Goal: Transaction & Acquisition: Obtain resource

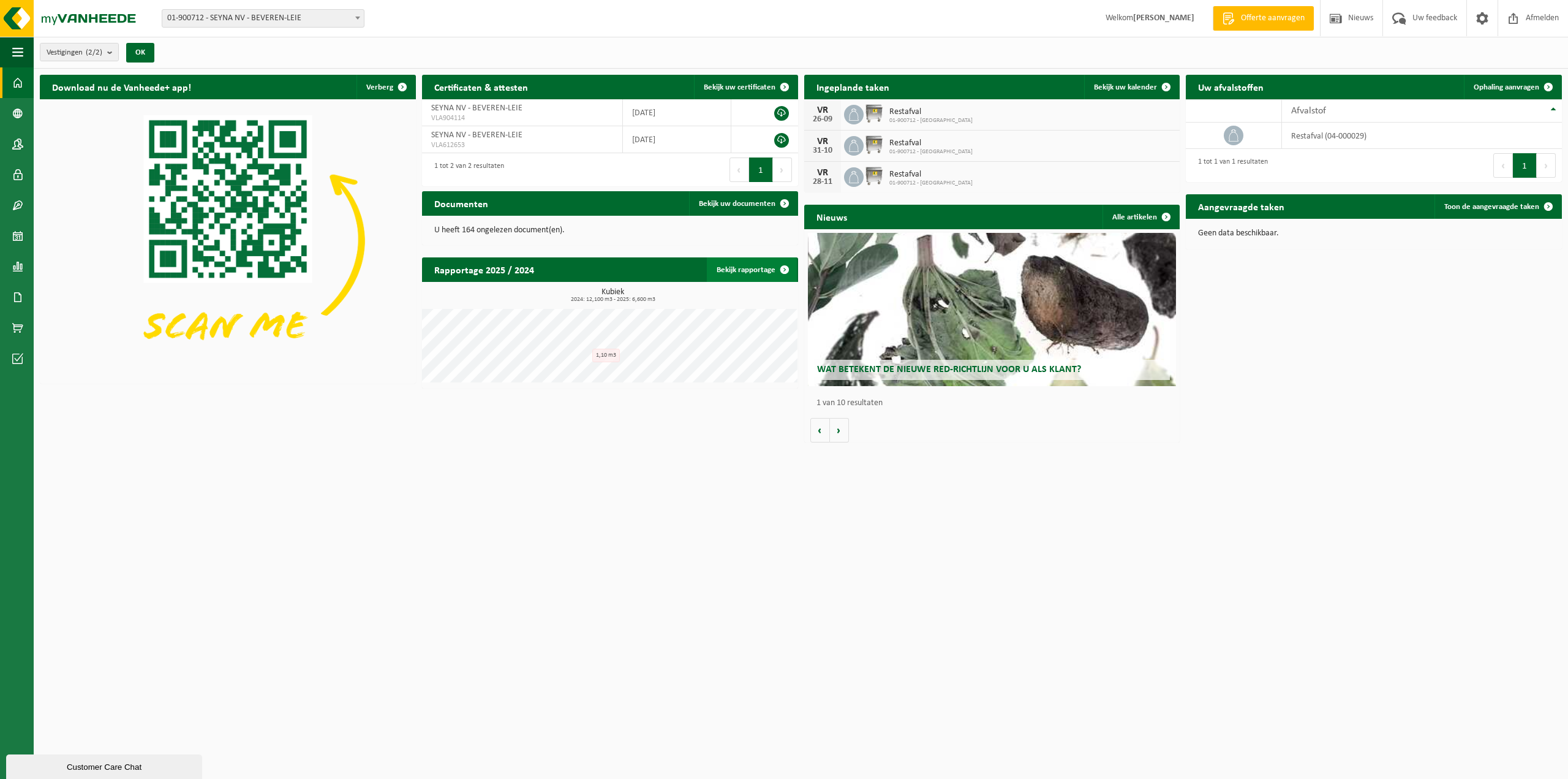
click at [743, 273] on link "Bekijk rapportage" at bounding box center [752, 269] width 90 height 24
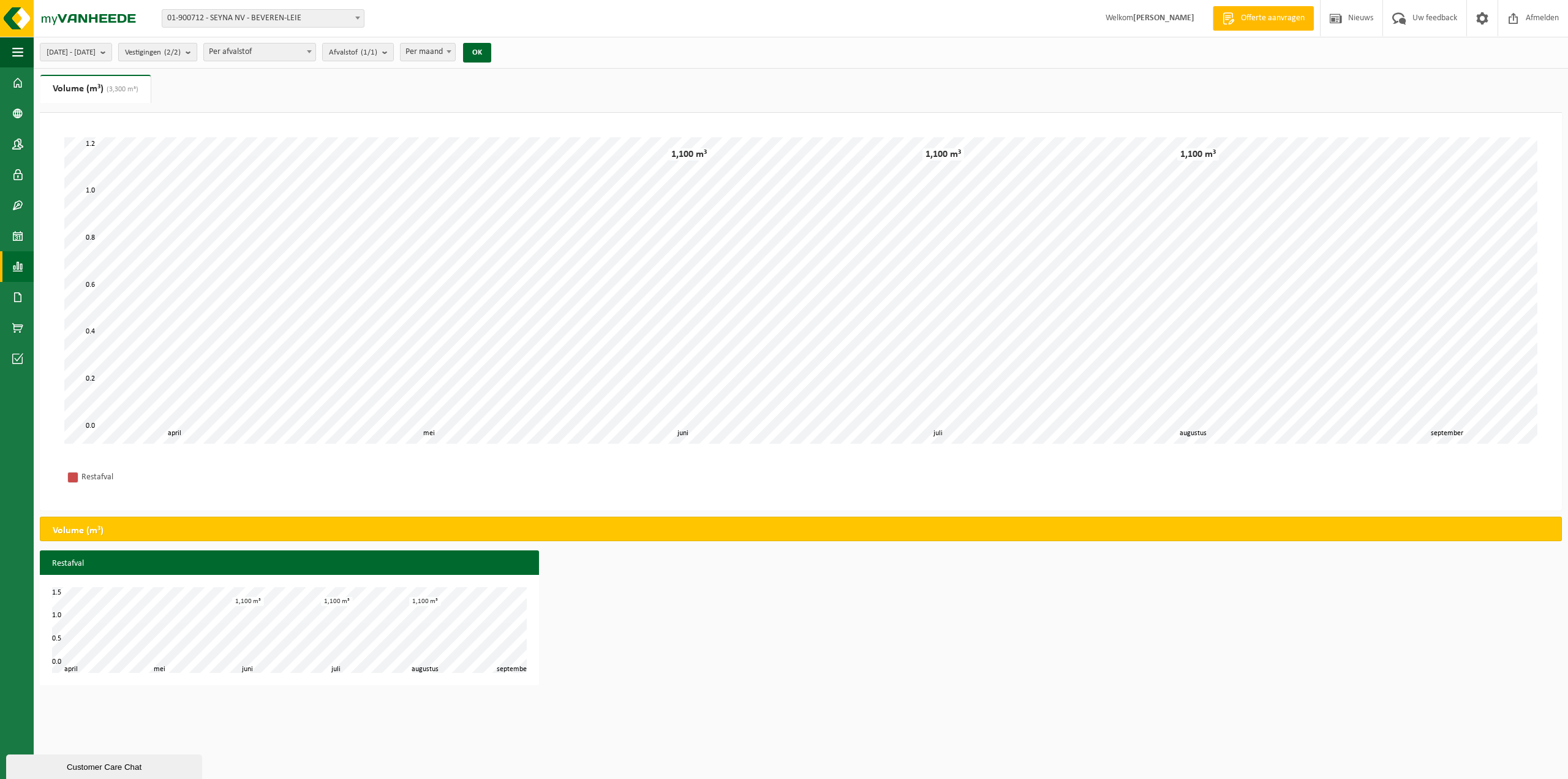
click at [171, 46] on span "Vestigingen (2/2)" at bounding box center [152, 52] width 56 height 18
click at [21, 85] on span at bounding box center [18, 82] width 11 height 31
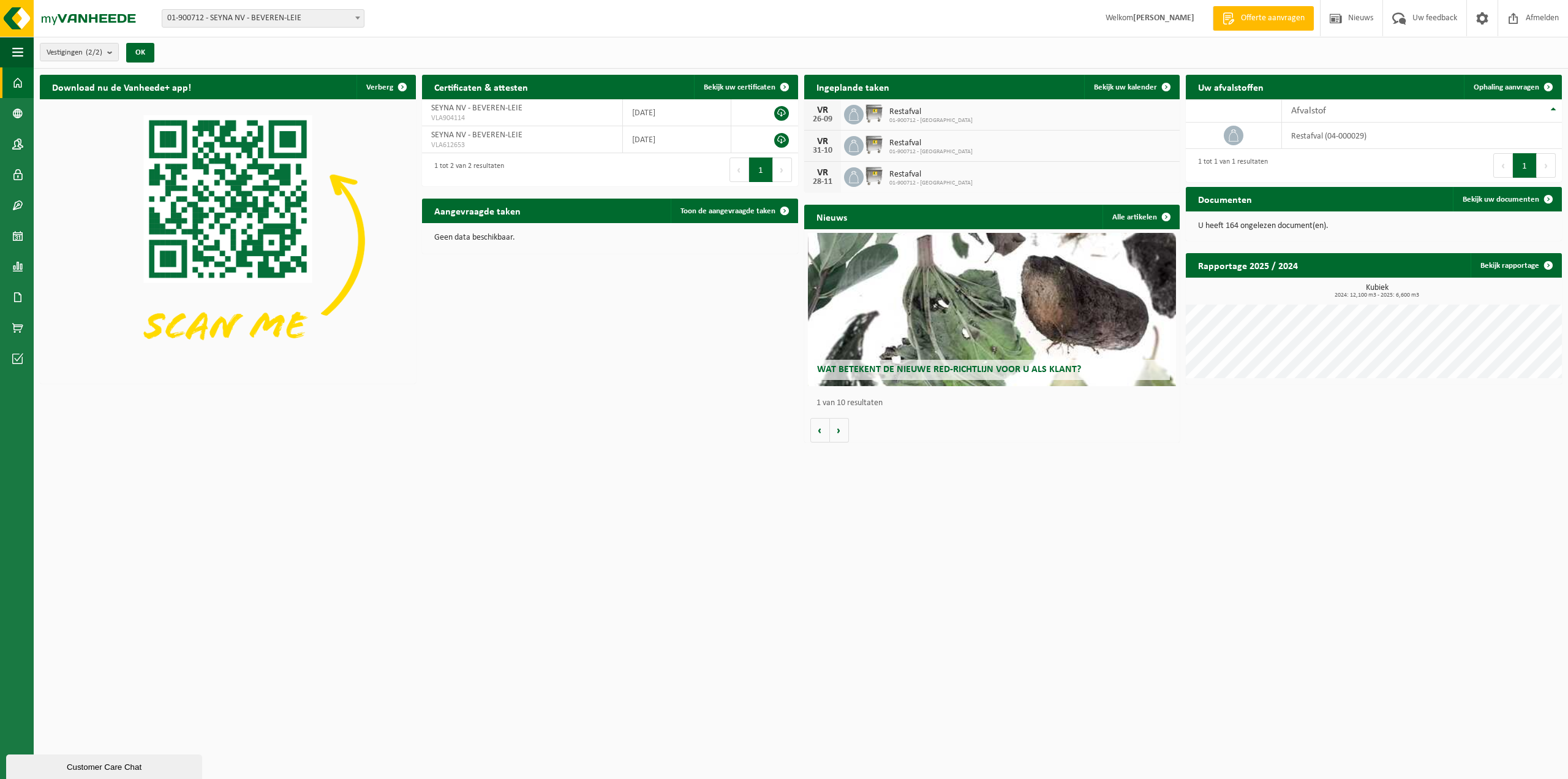
click at [933, 371] on span "Wat betekent de nieuwe RED-richtlijn voor u als klant?" at bounding box center [948, 370] width 264 height 10
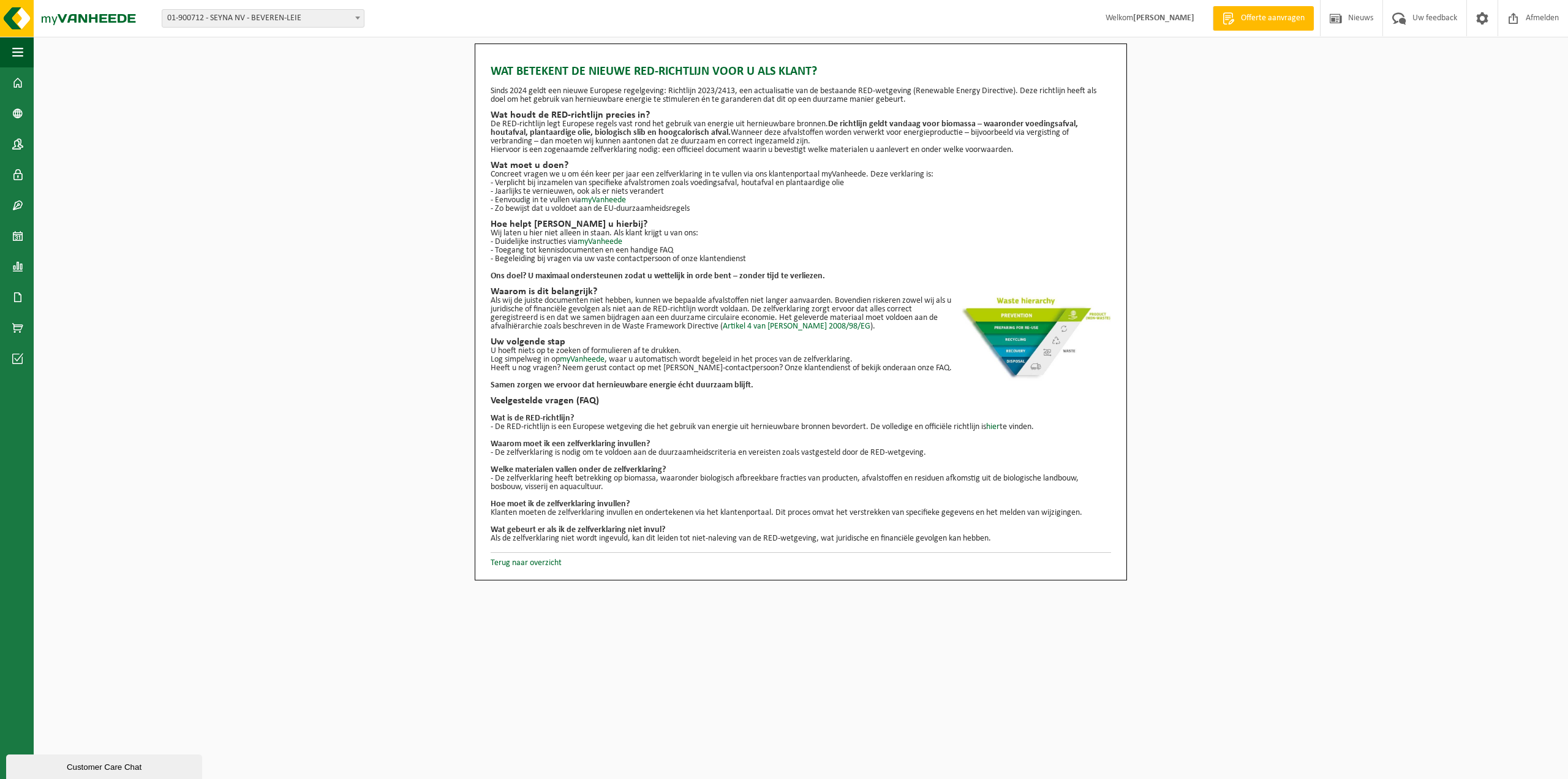
click at [424, 306] on div "Wat betekent de nieuwe RED-richtlijn voor u als klant? Sinds 2024 geldt een nie…" at bounding box center [801, 312] width 1534 height 537
click at [541, 564] on link "Terug naar overzicht" at bounding box center [526, 562] width 71 height 9
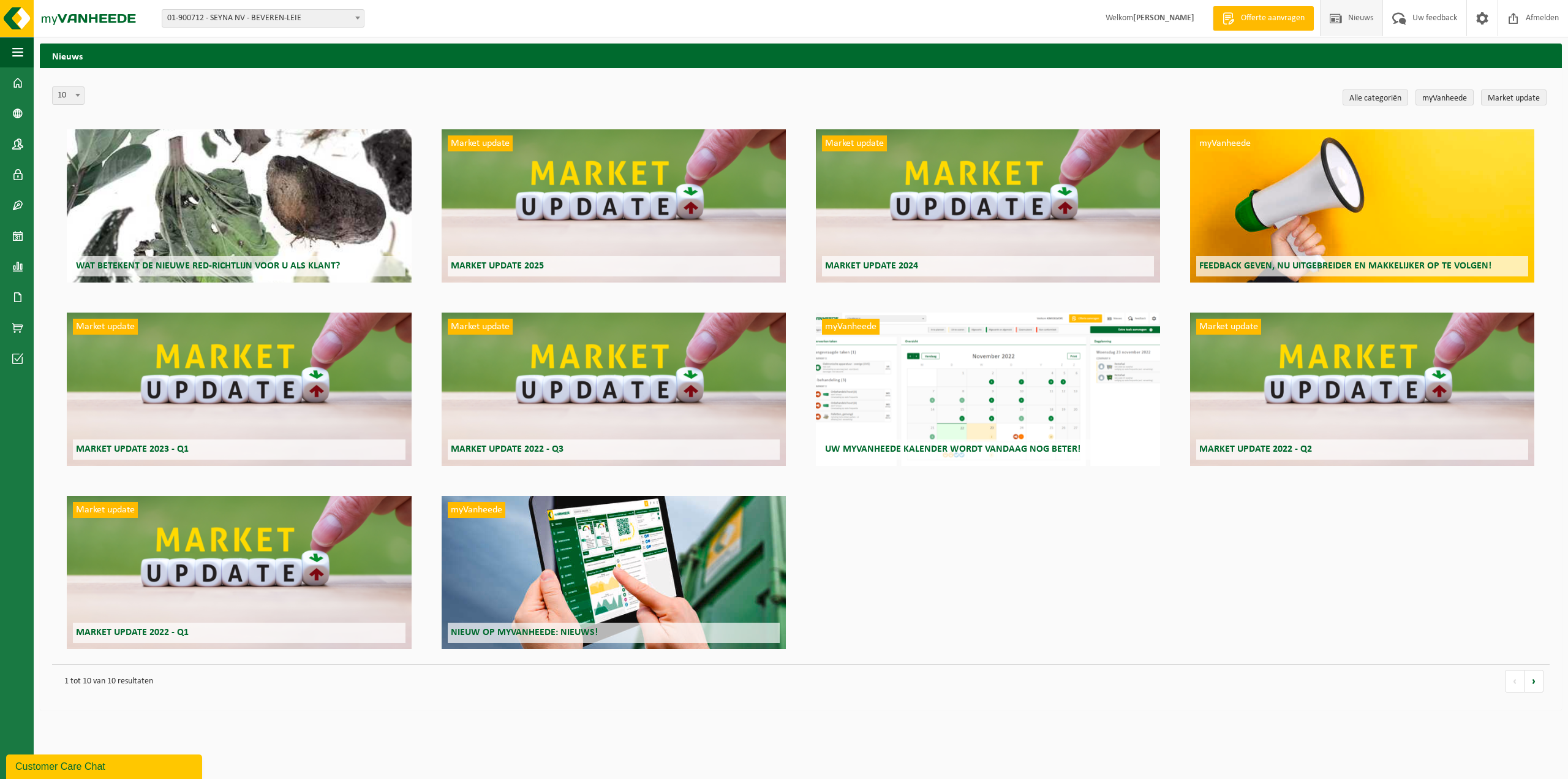
click at [587, 211] on div "Market update Market update 2025" at bounding box center [614, 205] width 344 height 153
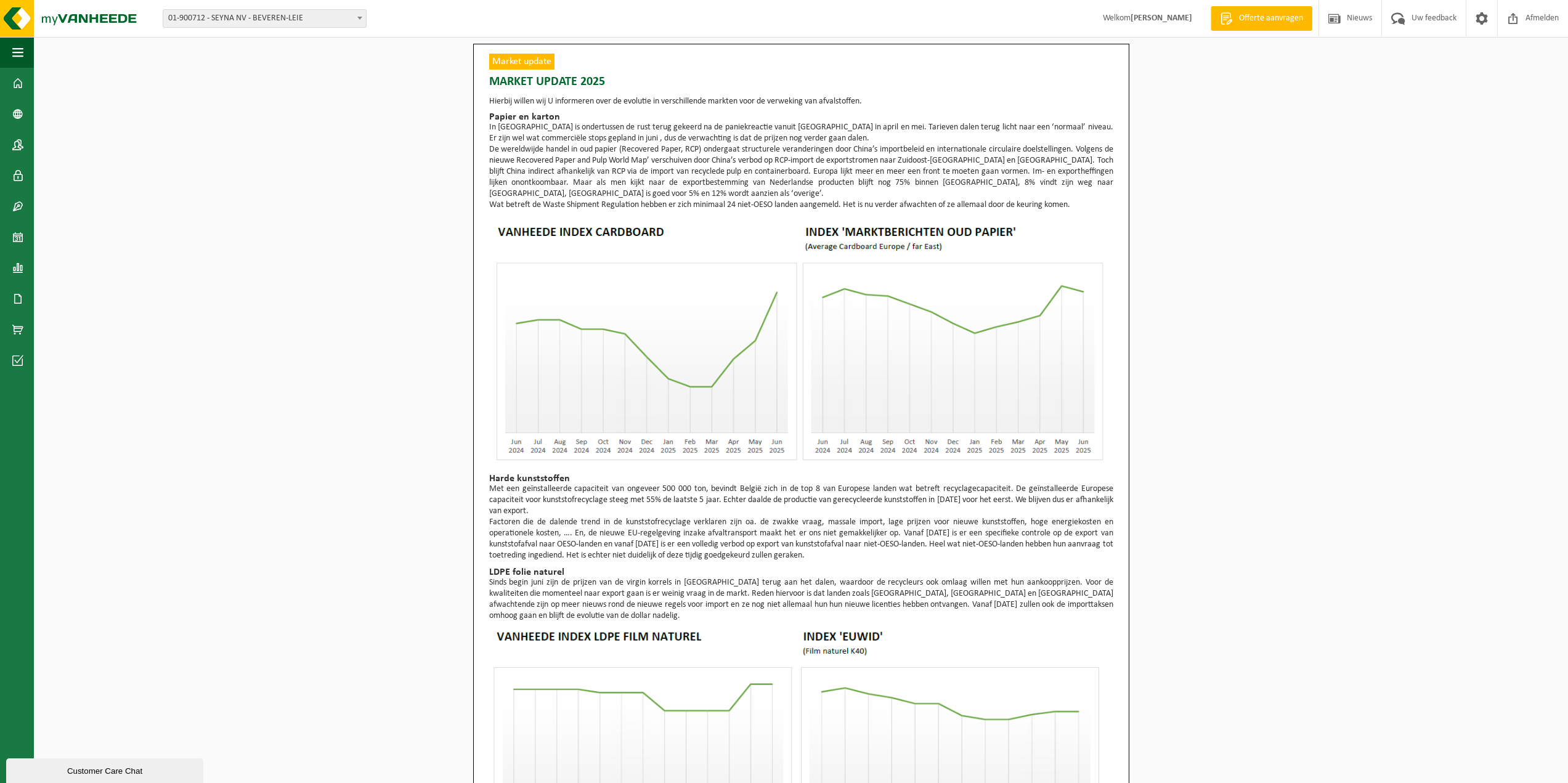
click at [1254, 17] on span "Offerte aanvragen" at bounding box center [1271, 19] width 70 height 13
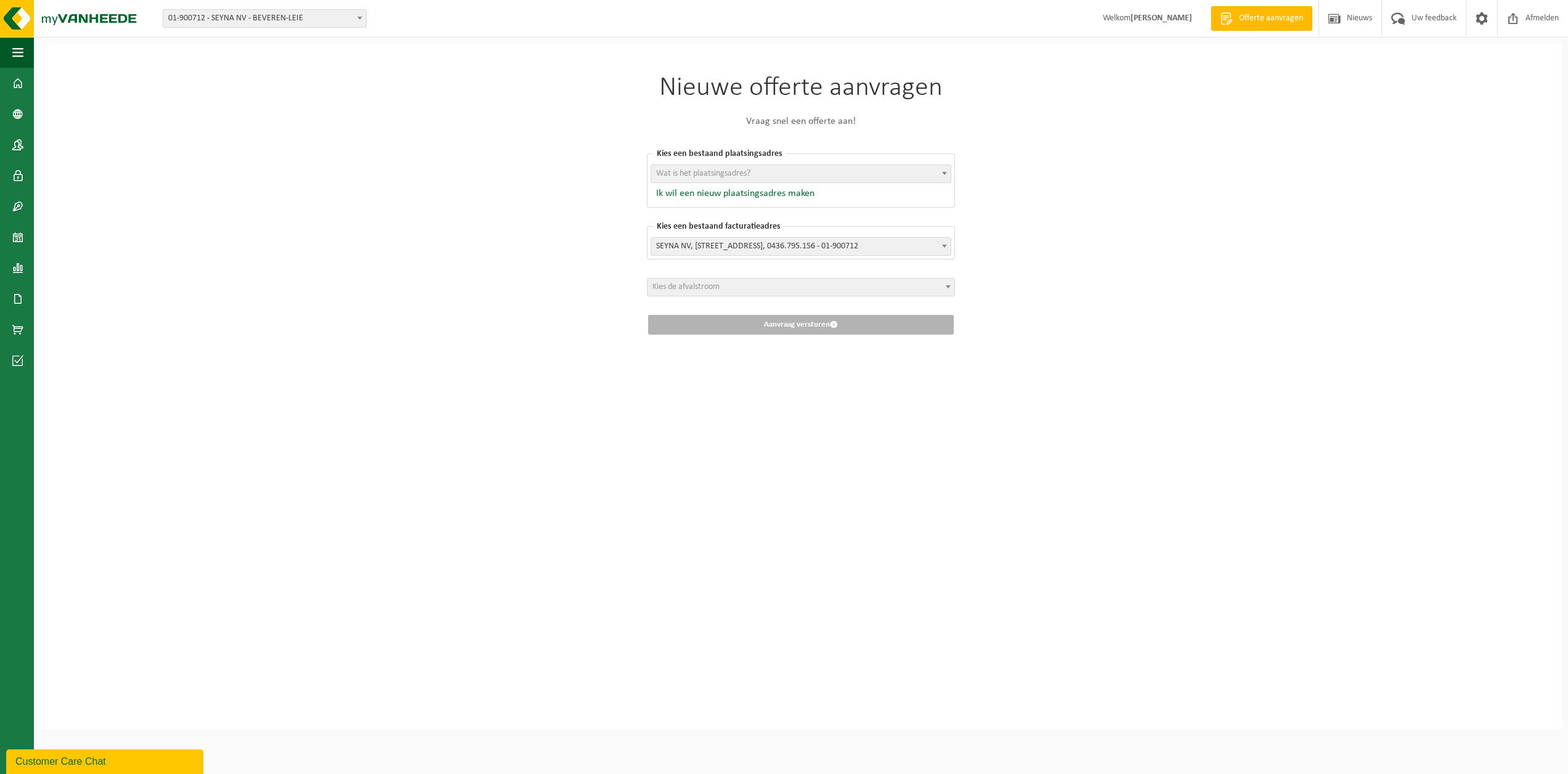
click at [751, 173] on span "Wat is het plaatsingsadres?" at bounding box center [703, 173] width 94 height 9
select select "11128"
click at [764, 289] on span "Kies de afvalstroom" at bounding box center [801, 287] width 307 height 17
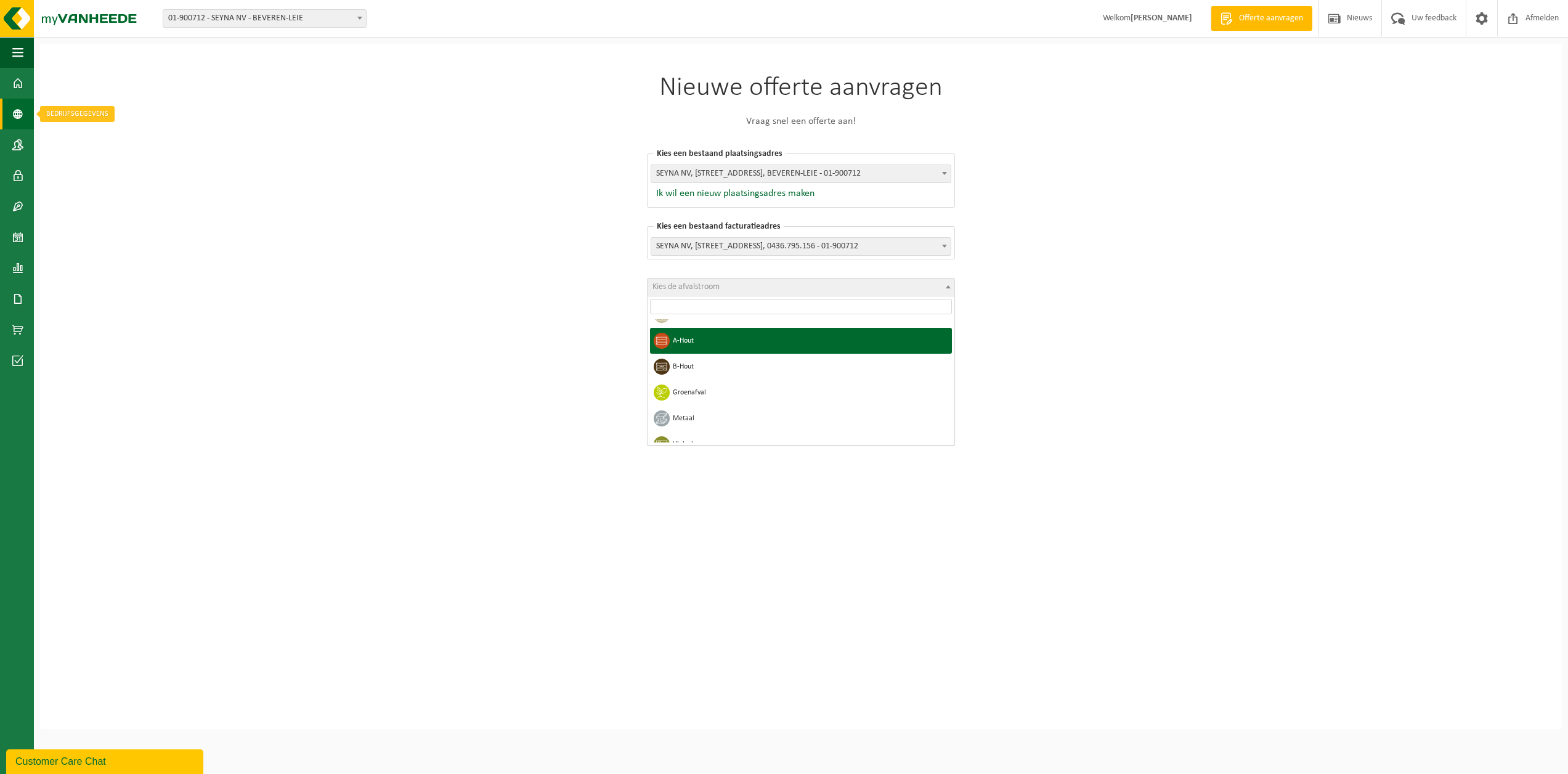
click at [18, 112] on span at bounding box center [18, 114] width 11 height 31
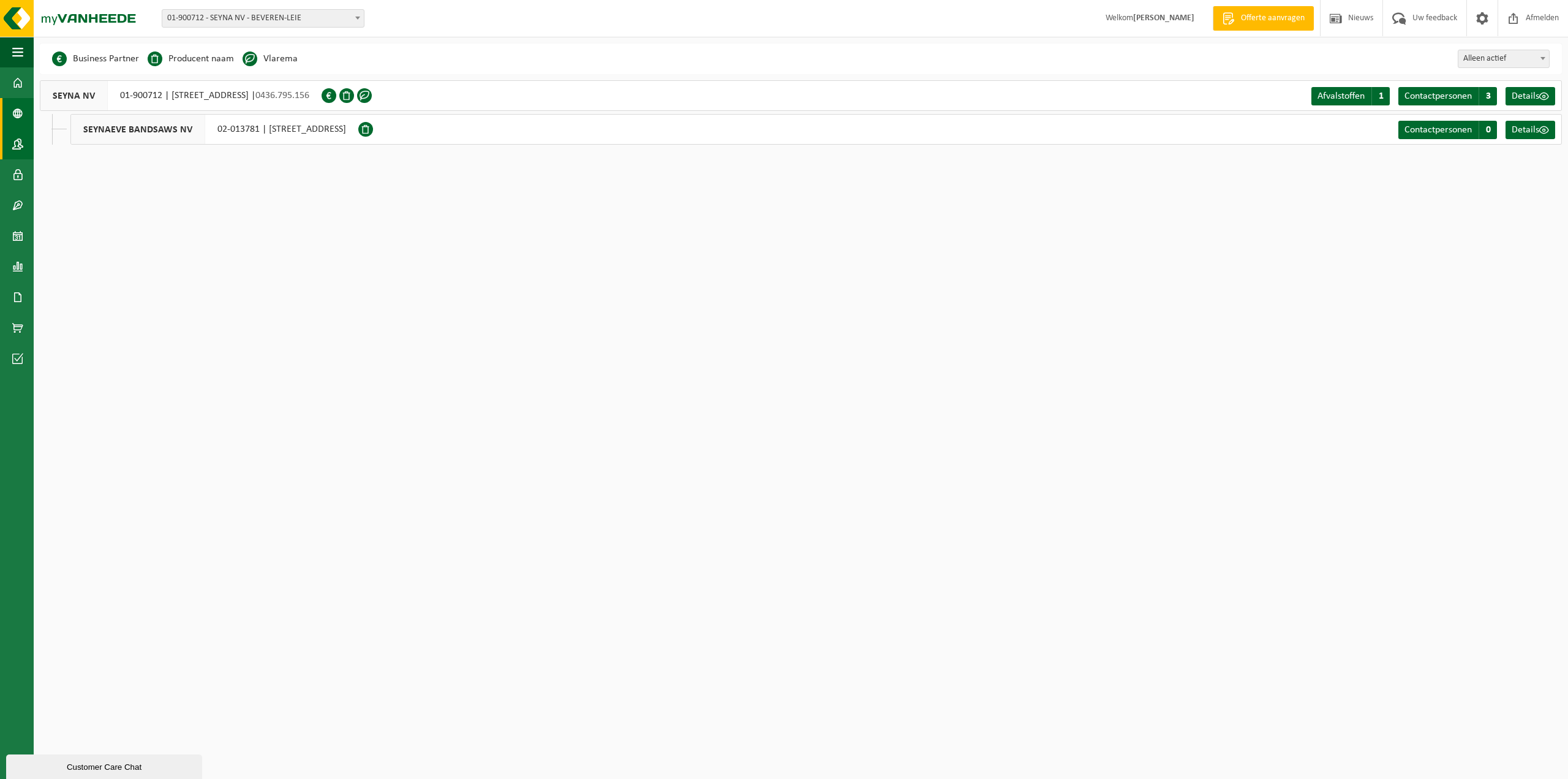
drag, startPoint x: 14, startPoint y: 142, endPoint x: 22, endPoint y: 142, distance: 8.0
click at [15, 142] on span at bounding box center [18, 144] width 11 height 31
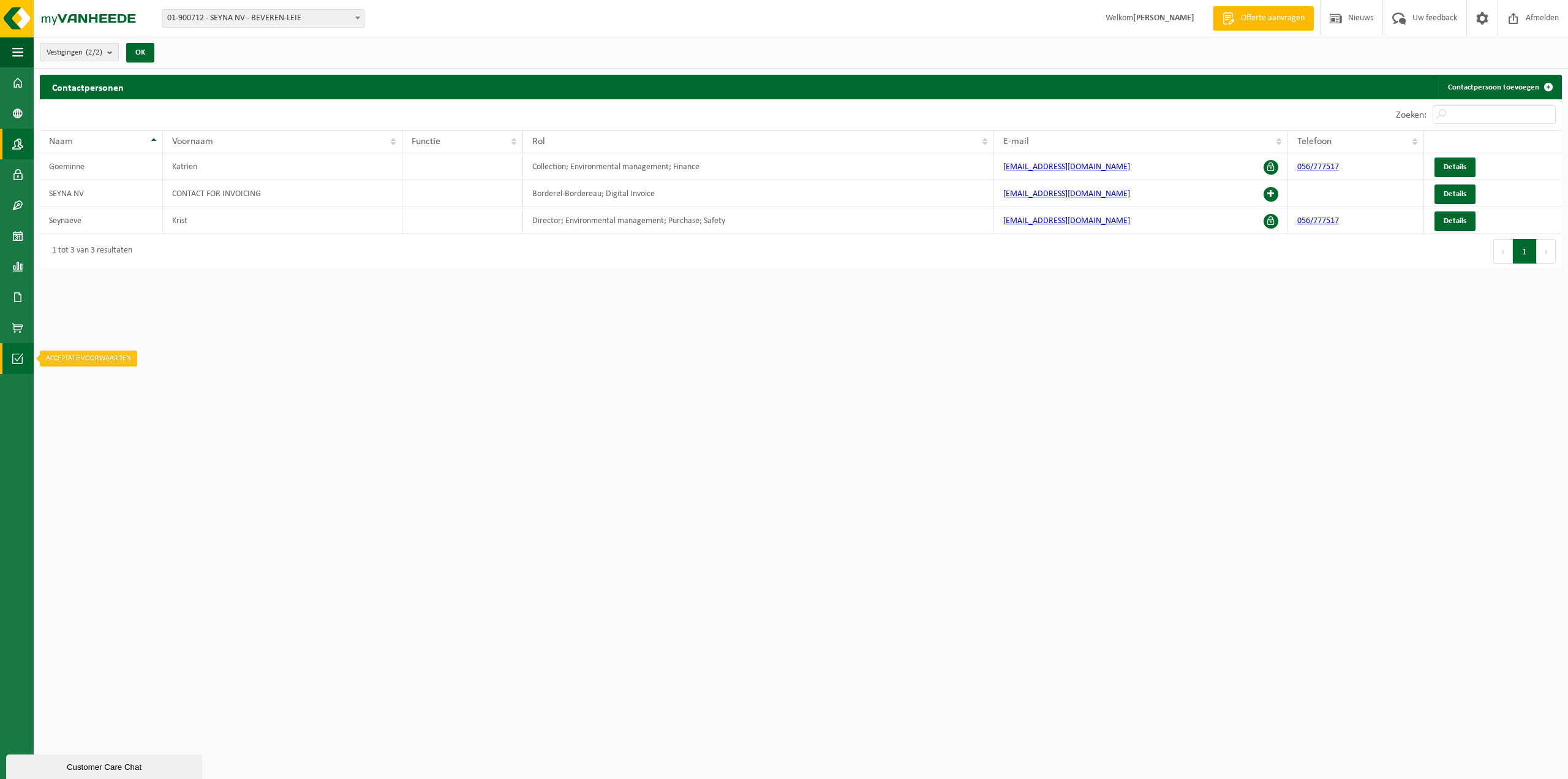
click at [11, 363] on link "Acceptatievoorwaarden" at bounding box center [17, 358] width 34 height 31
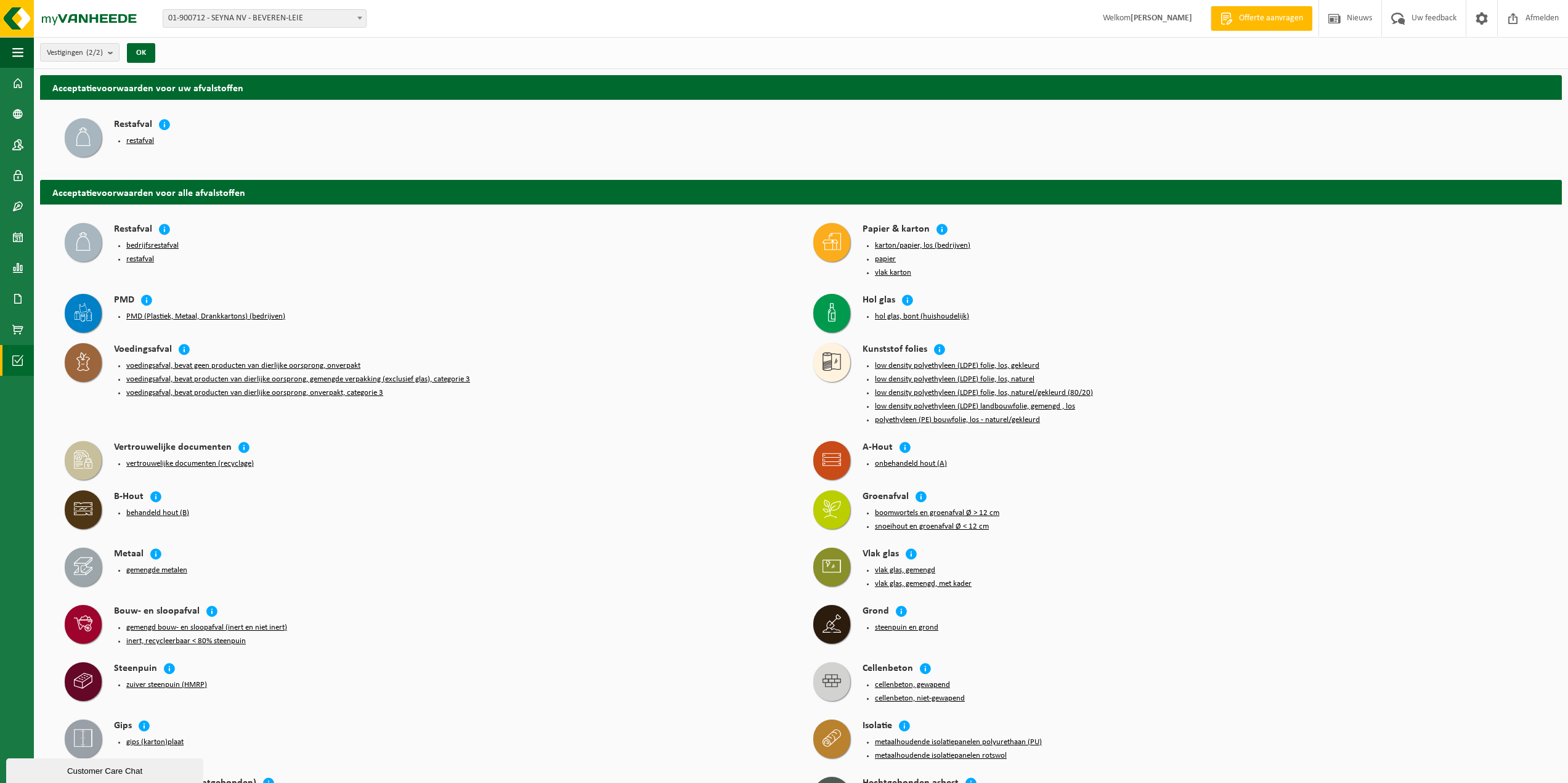
click at [161, 508] on button "behandeld hout (B)" at bounding box center [158, 513] width 63 height 10
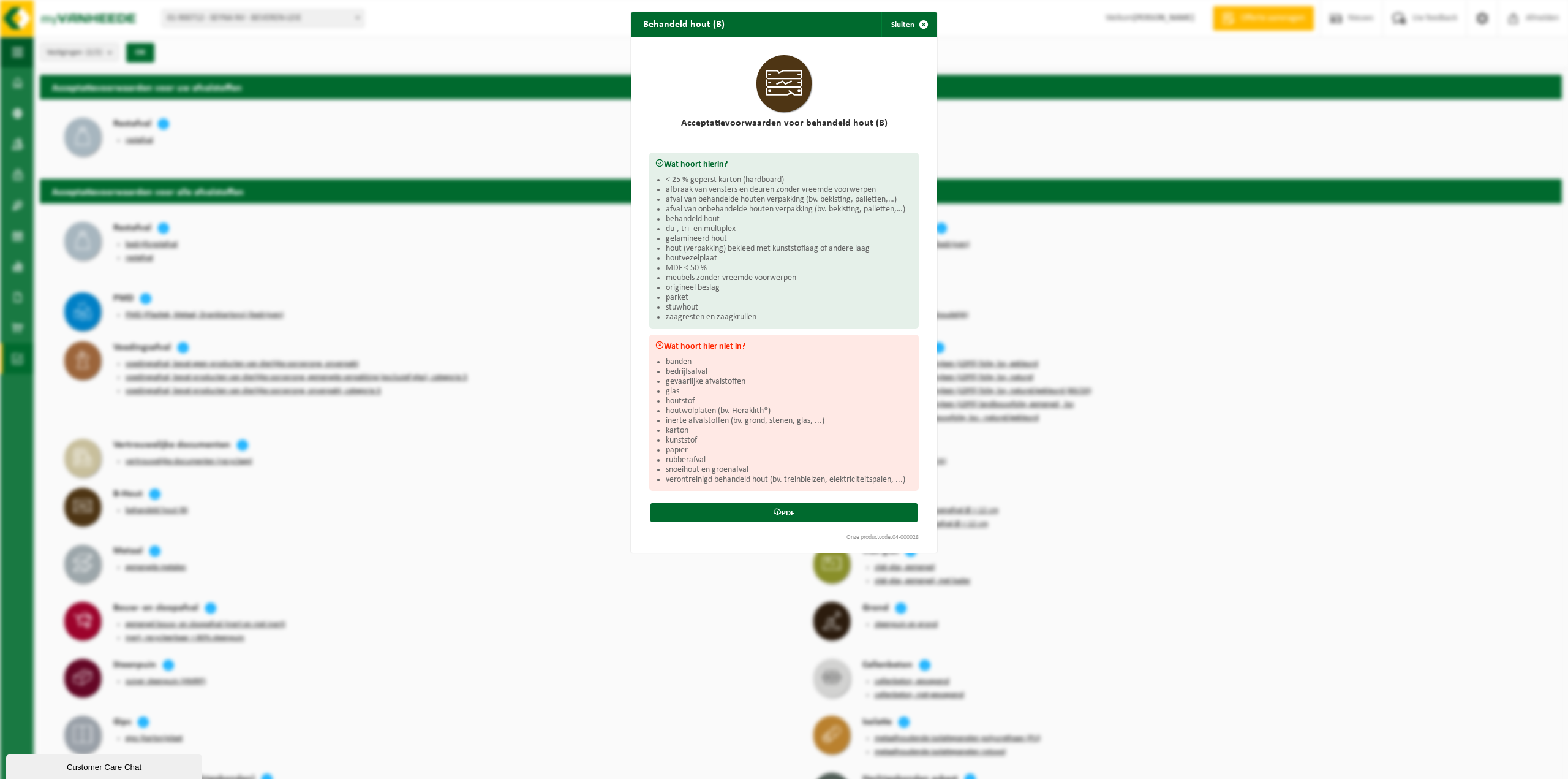
click at [200, 488] on div "Behandeld hout (B) Sluiten Acceptatievoorwaarden voor behandeld hout (B) Wat ho…" at bounding box center [784, 390] width 1568 height 779
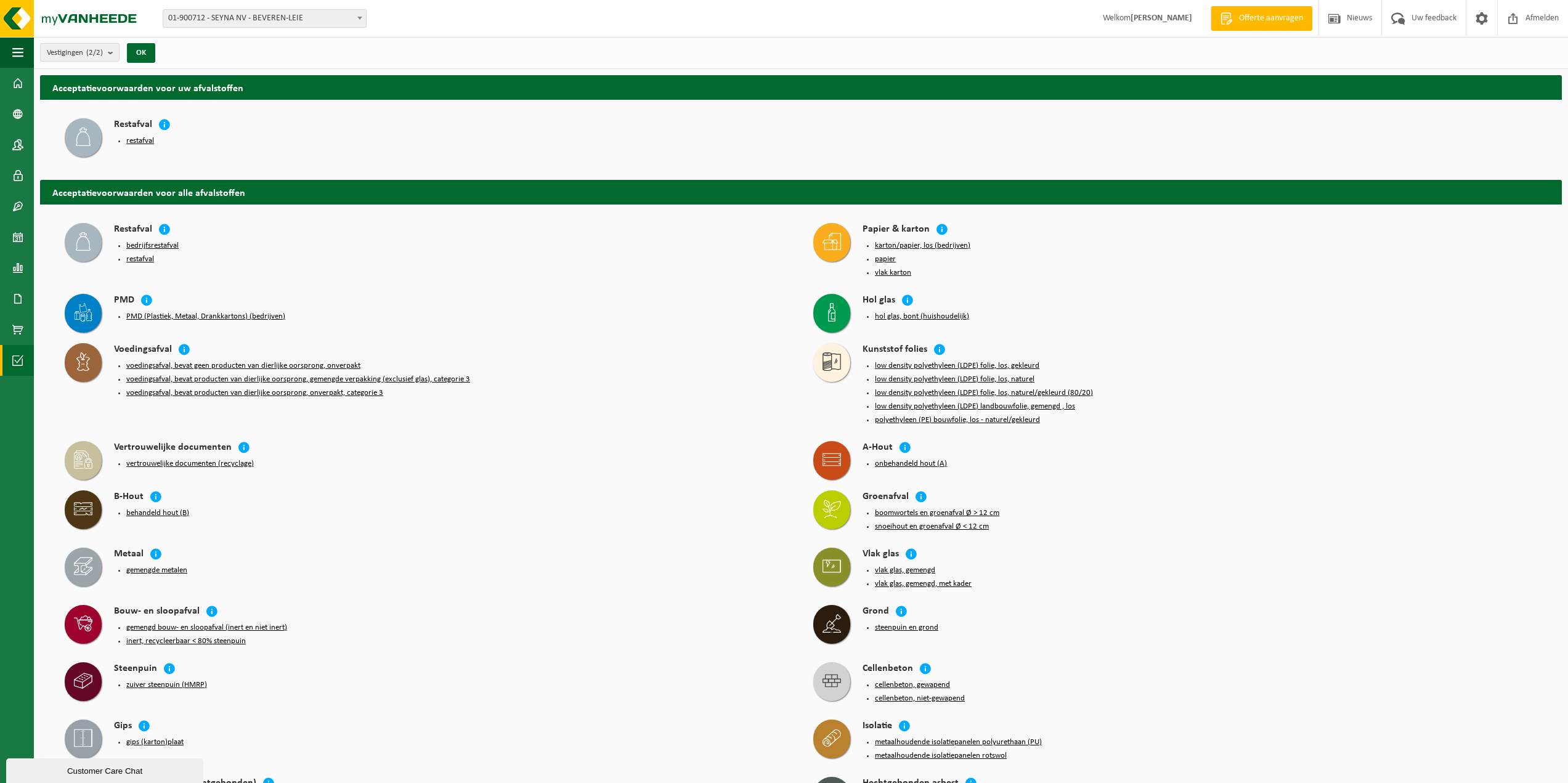
click at [911, 459] on button "onbehandeld hout (A)" at bounding box center [911, 464] width 72 height 10
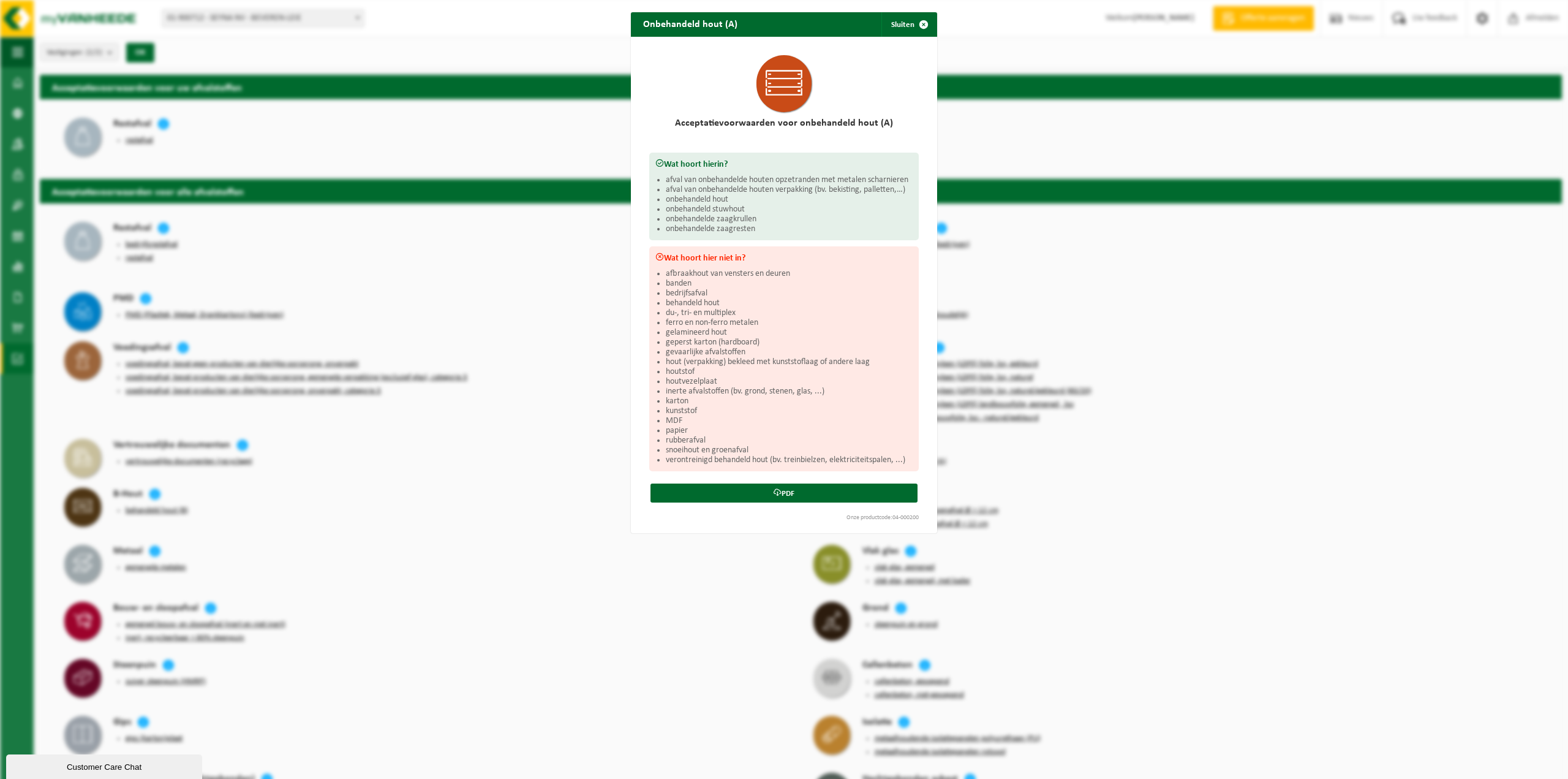
click at [246, 399] on div "Onbehandeld hout (A) Sluiten Acceptatievoorwaarden voor onbehandeld hout (A) Wa…" at bounding box center [784, 390] width 1568 height 779
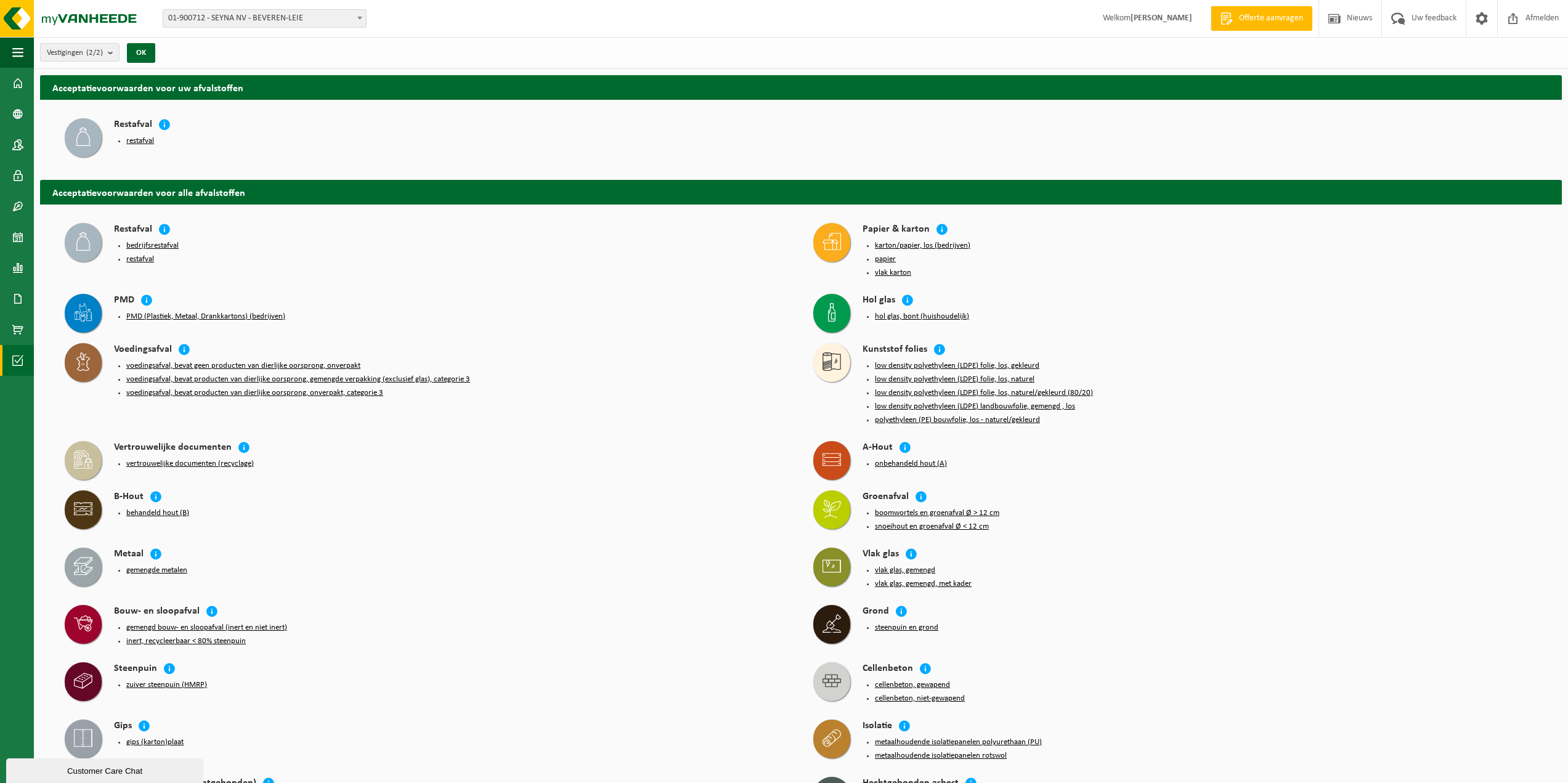
click at [154, 508] on button "behandeld hout (B)" at bounding box center [158, 513] width 63 height 10
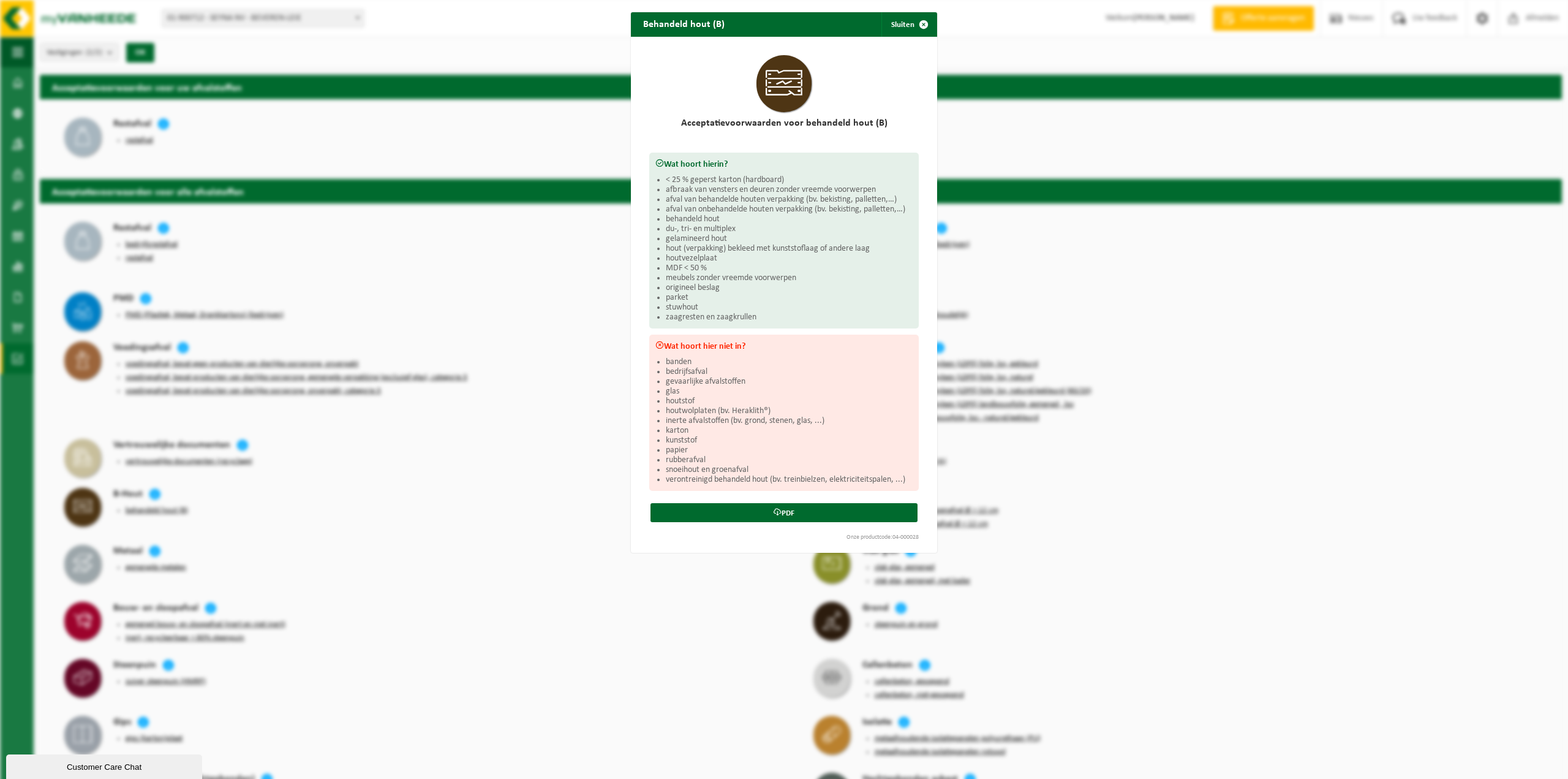
click at [555, 277] on div "Behandeld hout (B) Sluiten Acceptatievoorwaarden voor behandeld hout (B) Wat ho…" at bounding box center [784, 390] width 1568 height 779
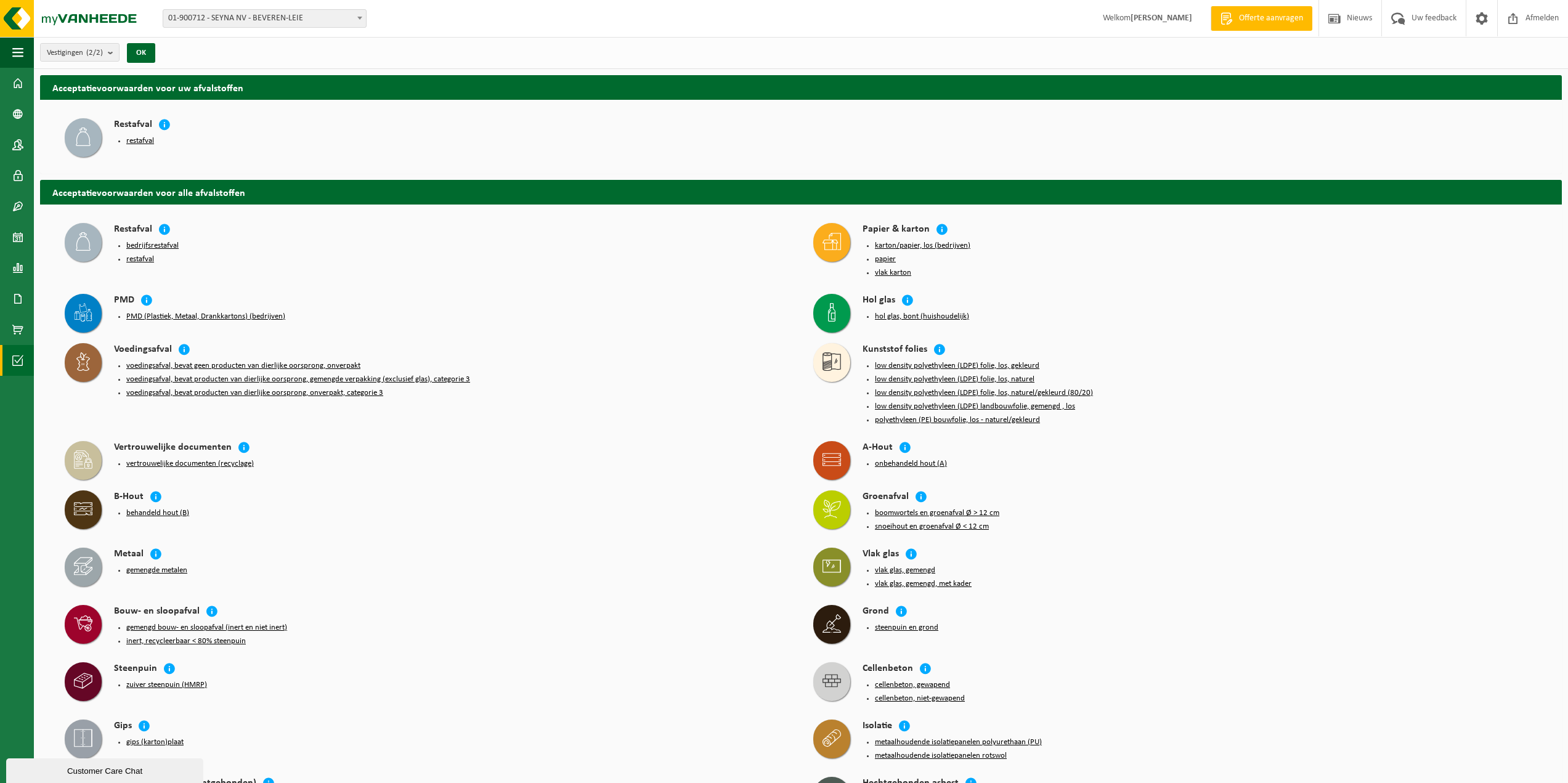
click at [1277, 24] on link "Offerte aanvragen" at bounding box center [1262, 18] width 102 height 24
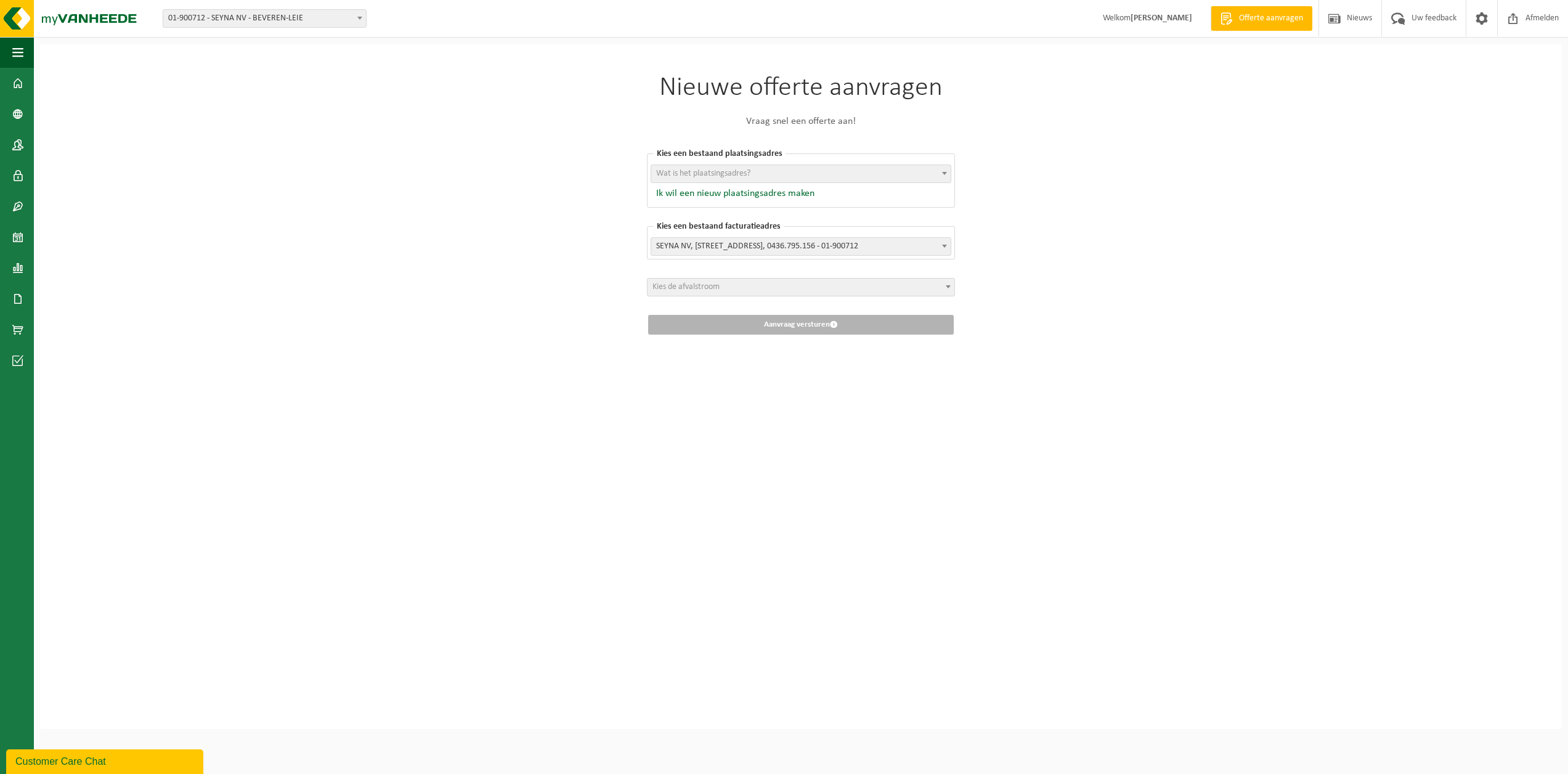
click at [672, 287] on span "Kies de afvalstroom" at bounding box center [686, 287] width 67 height 9
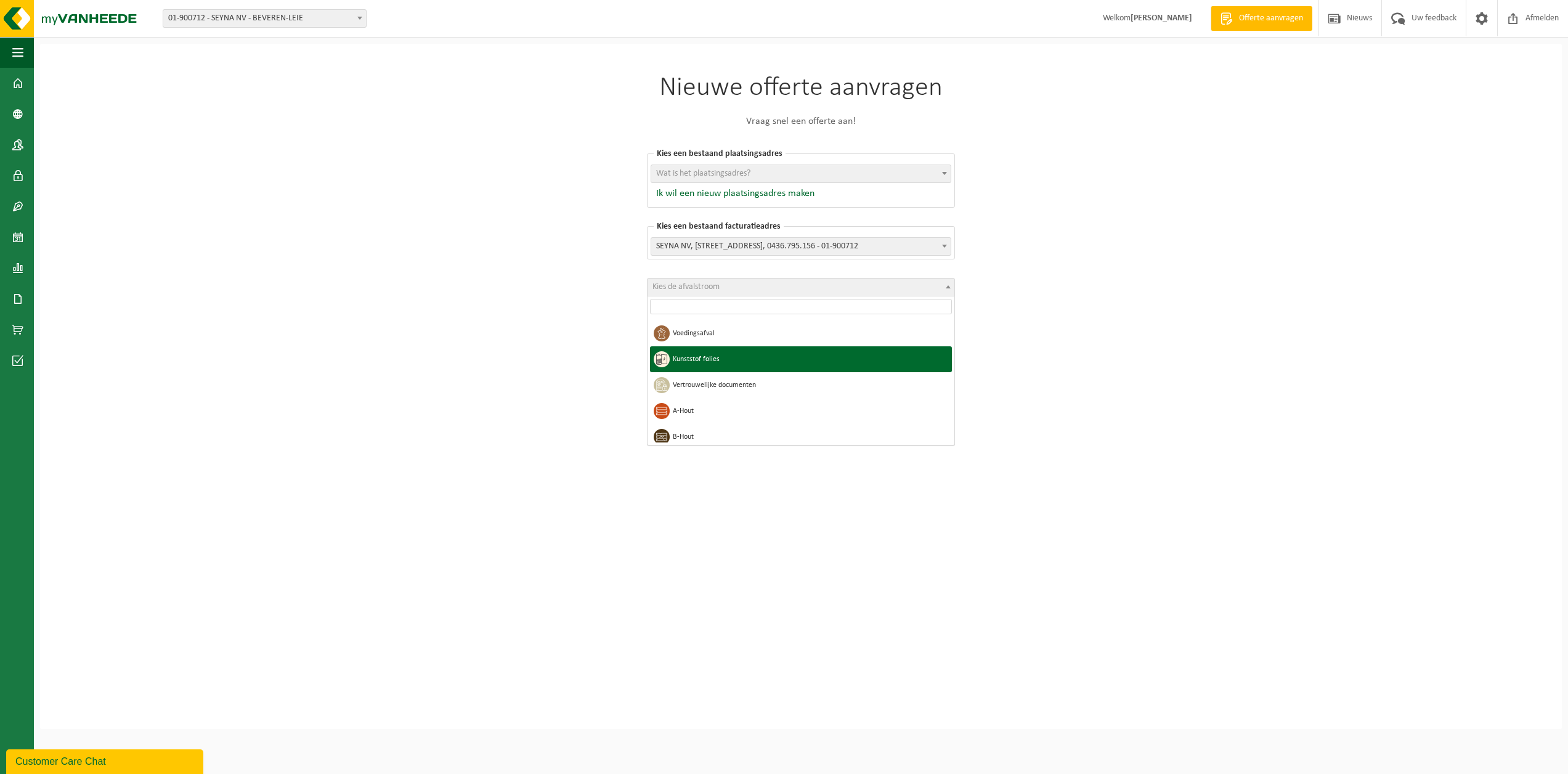
scroll to position [123, 0]
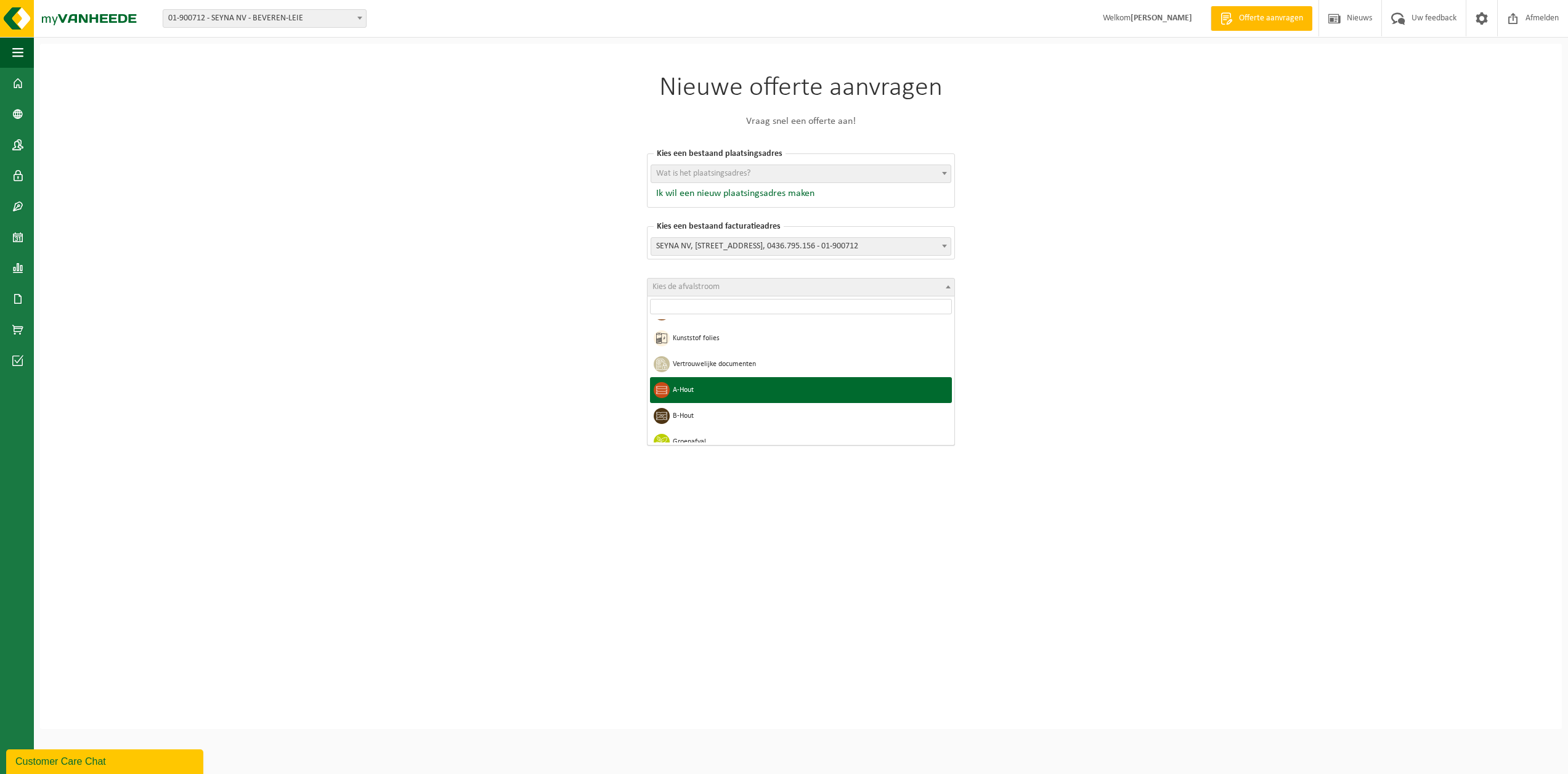
select select "3"
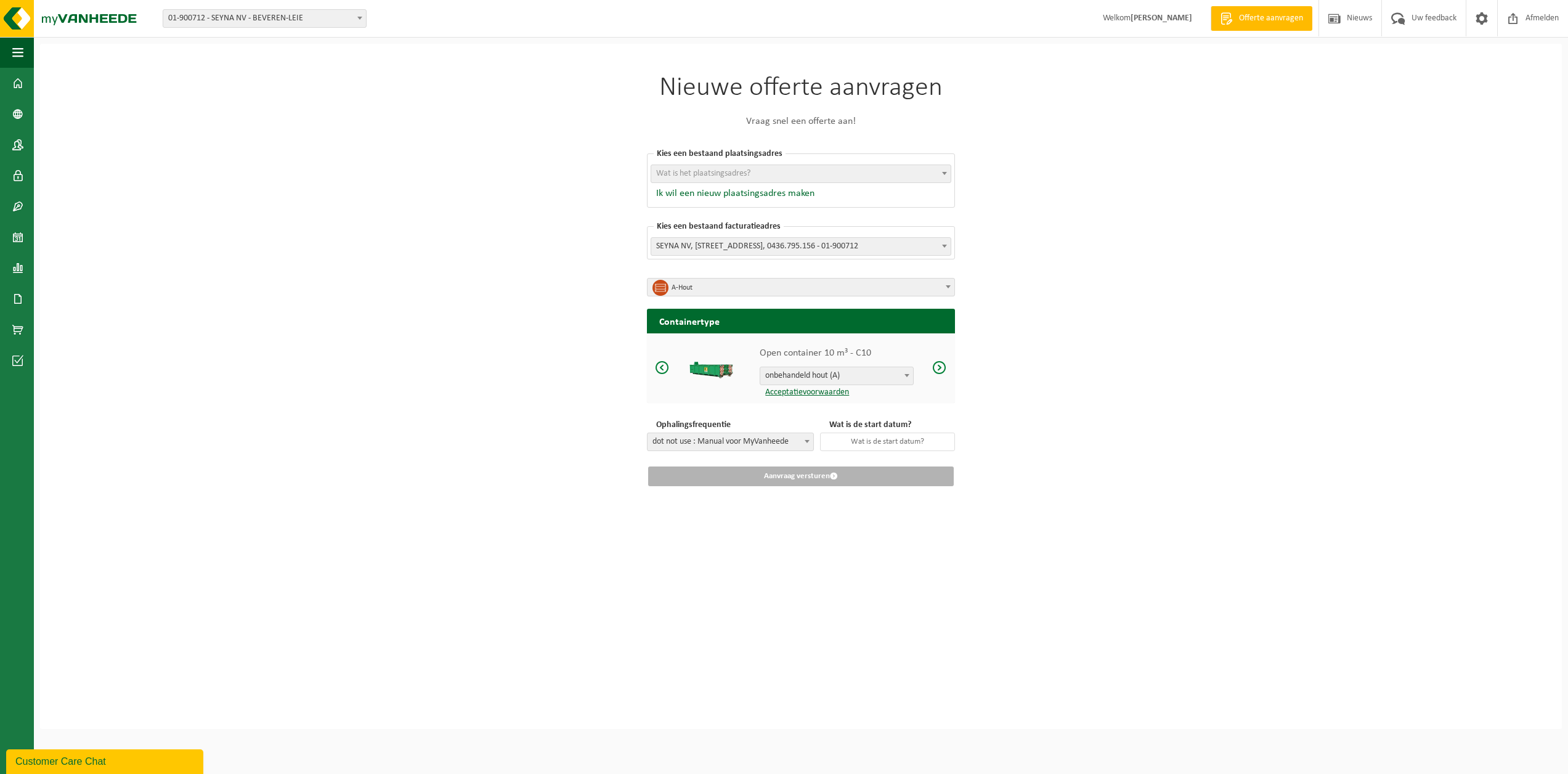
click at [909, 374] on span at bounding box center [907, 375] width 13 height 16
click at [893, 439] on input "text" at bounding box center [888, 441] width 135 height 18
click at [821, 415] on div "29" at bounding box center [824, 414] width 21 height 19
click at [905, 443] on input "2025-09-29" at bounding box center [888, 441] width 135 height 18
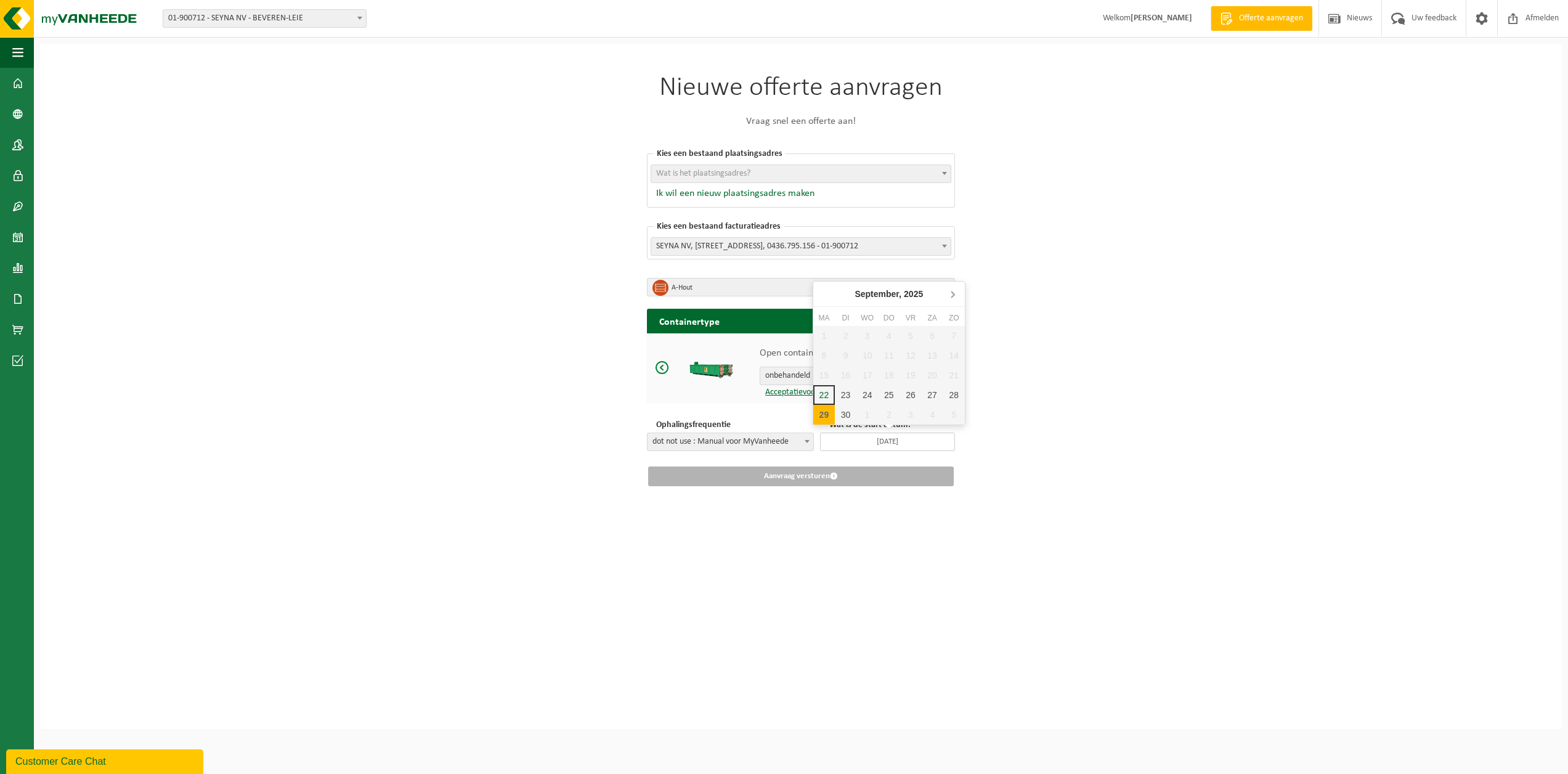
click at [952, 299] on icon at bounding box center [952, 294] width 19 height 19
click at [872, 338] on div "1" at bounding box center [867, 335] width 21 height 19
type input "2025-10-01"
click at [769, 500] on div "Nieuwe offerte aanvragen Vraag snel een offerte aan! Kies een bestaand plaatsin…" at bounding box center [801, 281] width 370 height 473
click at [942, 370] on span at bounding box center [940, 367] width 15 height 16
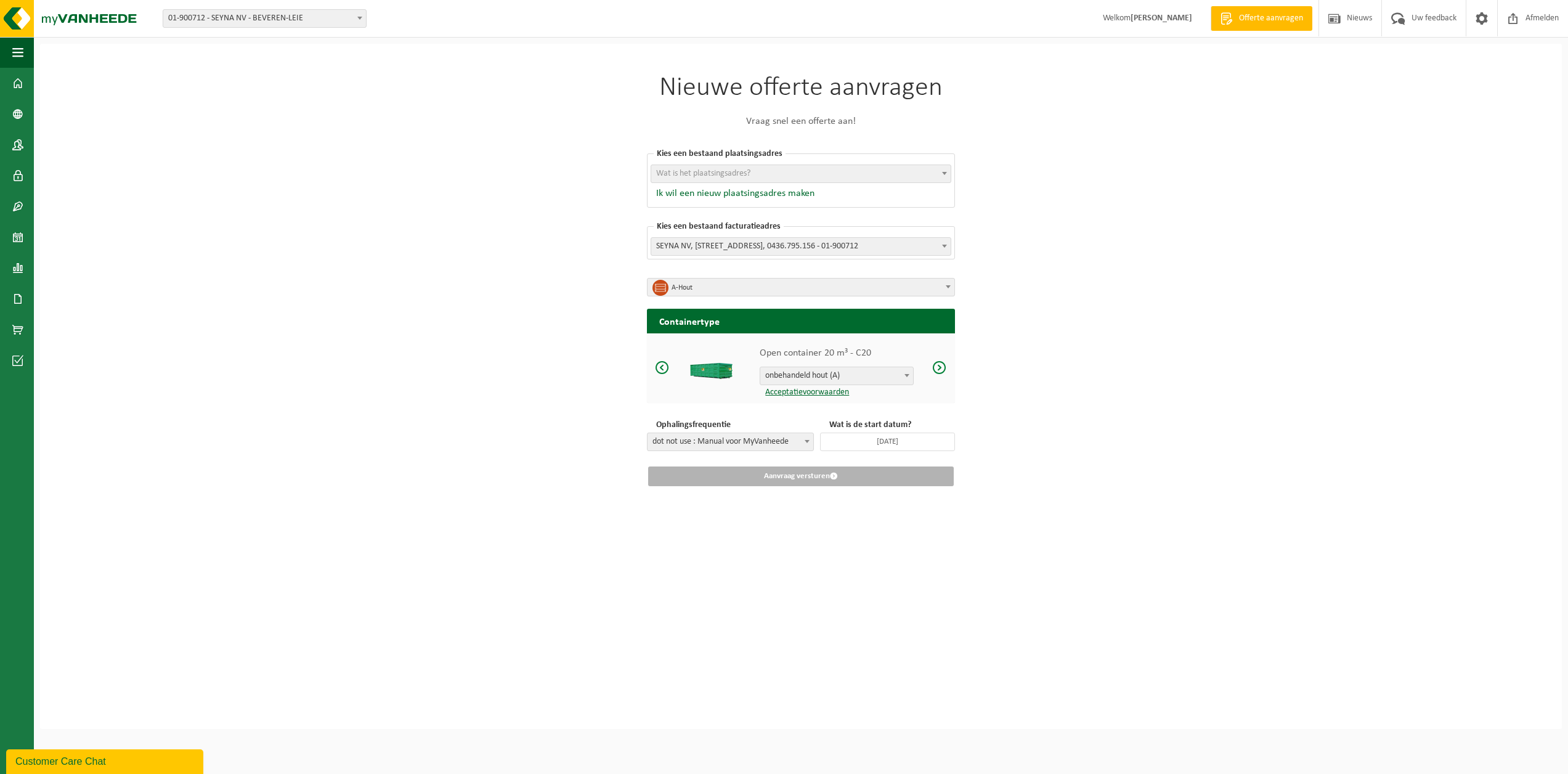
click at [665, 367] on span at bounding box center [662, 367] width 15 height 16
click at [783, 172] on span "Wat is het plaatsingsadres?" at bounding box center [801, 173] width 299 height 17
select select "11128"
click at [800, 475] on button "Aanvraag versturen" at bounding box center [801, 476] width 306 height 19
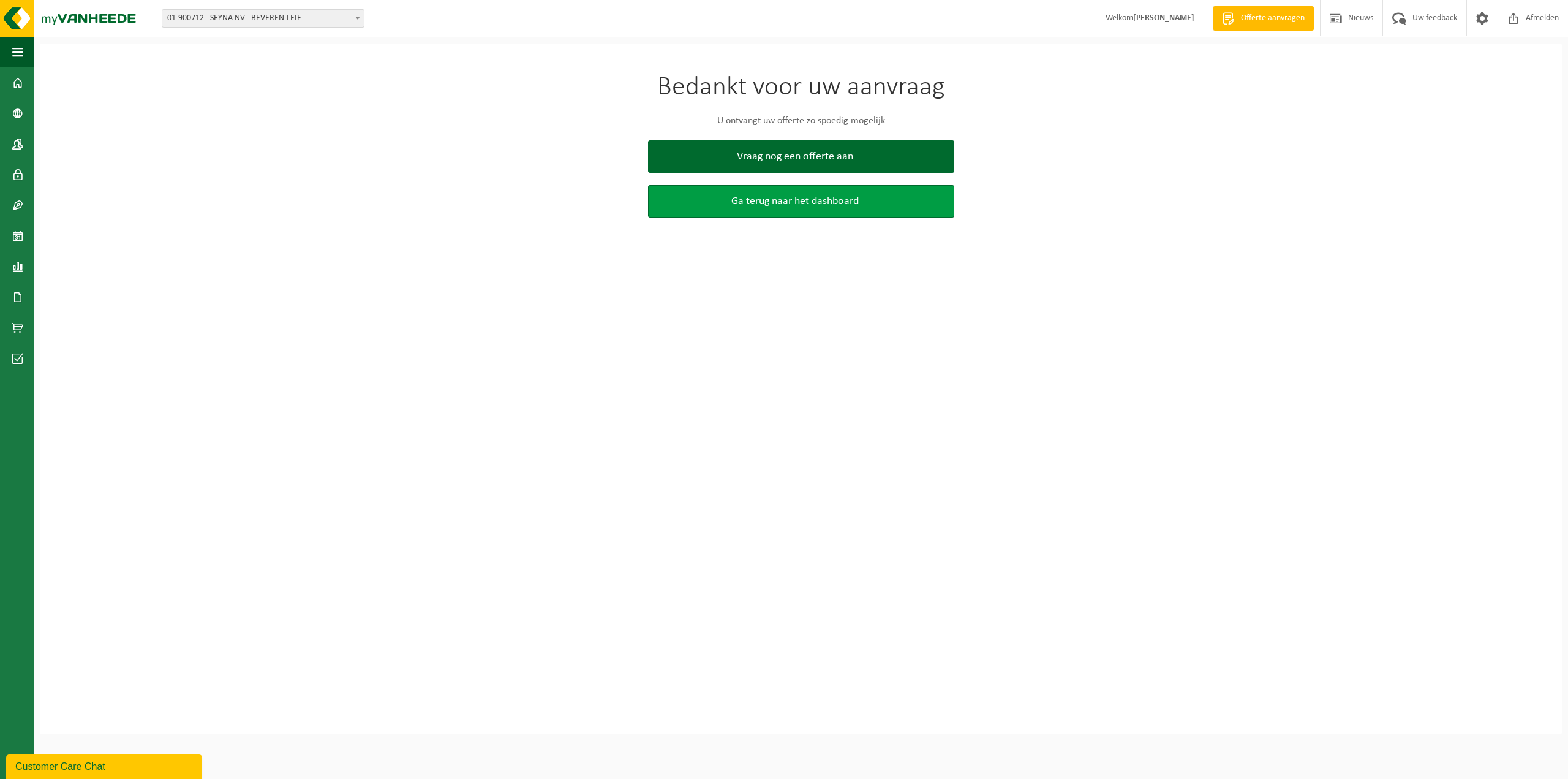
click at [783, 211] on link "Ga terug naar het dashboard" at bounding box center [801, 201] width 306 height 32
